Goal: Navigation & Orientation: Find specific page/section

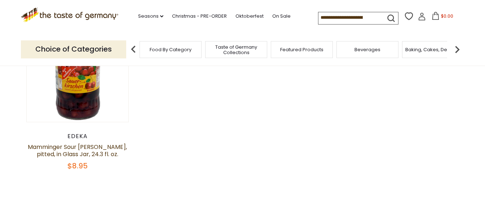
scroll to position [144, 0]
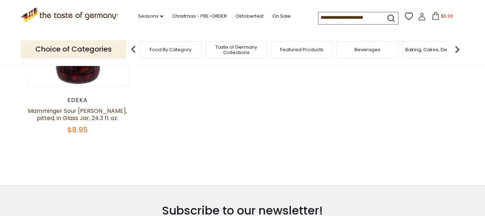
click at [161, 51] on span "Food By Category" at bounding box center [171, 49] width 42 height 5
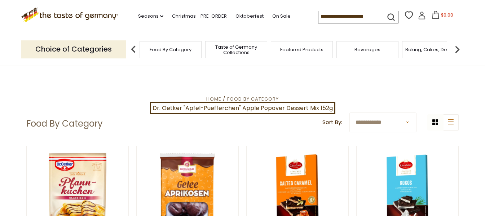
click at [459, 48] on img at bounding box center [457, 49] width 14 height 14
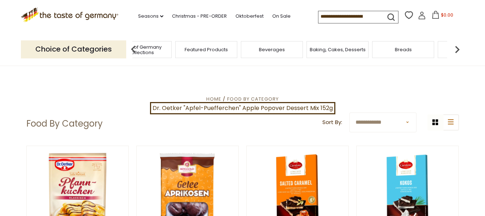
click at [456, 48] on img at bounding box center [457, 49] width 14 height 14
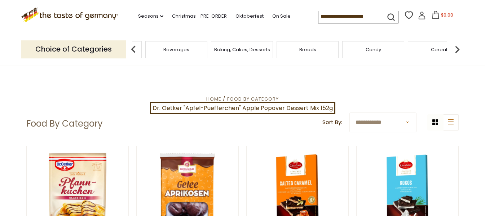
click at [371, 54] on div "Candy" at bounding box center [374, 49] width 62 height 17
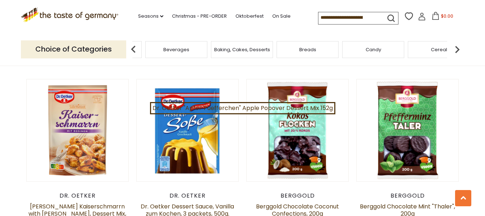
scroll to position [830, 0]
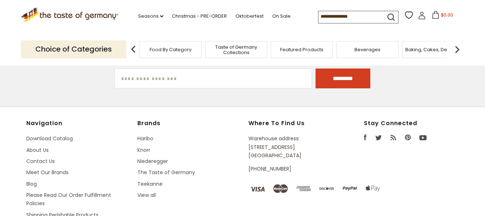
scroll to position [144, 0]
